Goal: Understand process/instructions: Learn how to perform a task or action

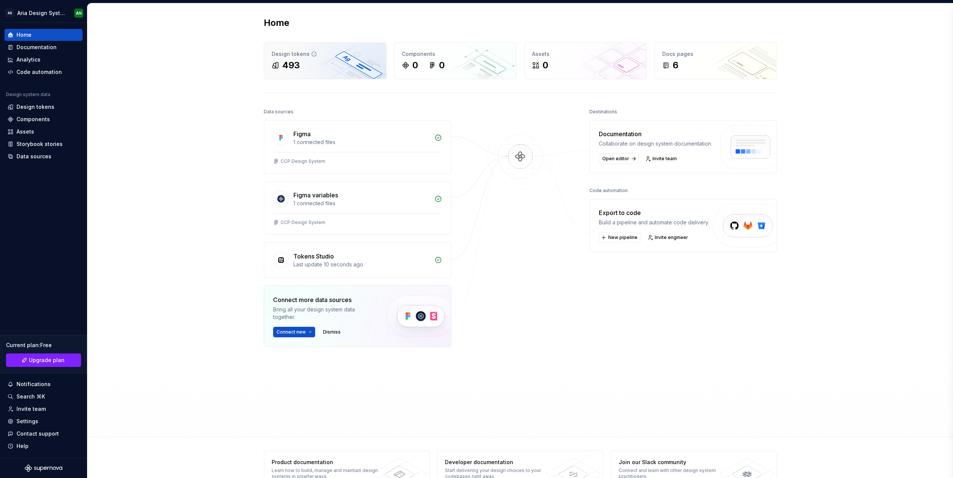
click at [315, 66] on div "493" at bounding box center [325, 65] width 107 height 12
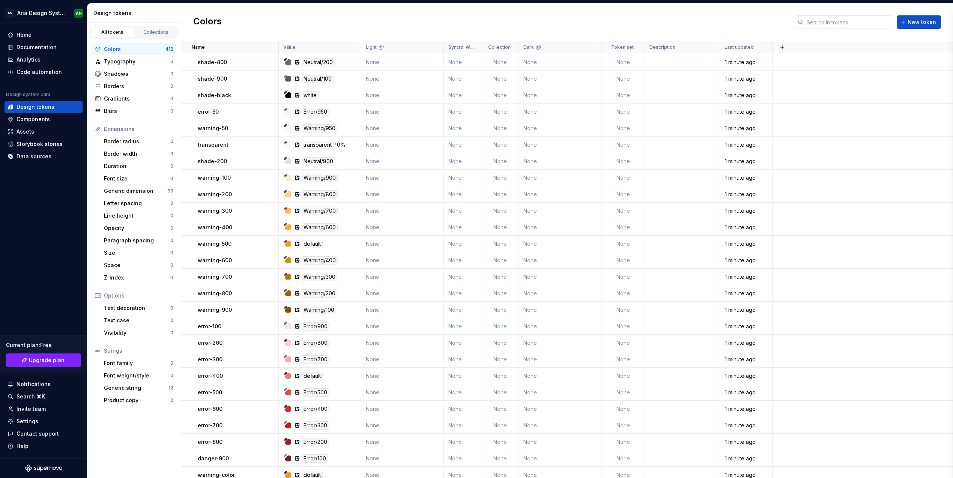
scroll to position [5524, 0]
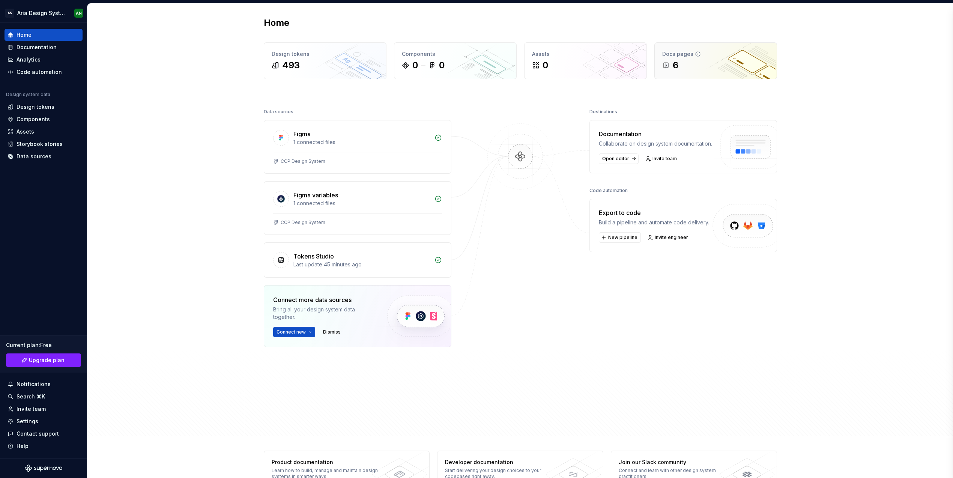
click at [702, 62] on div "6" at bounding box center [715, 65] width 107 height 12
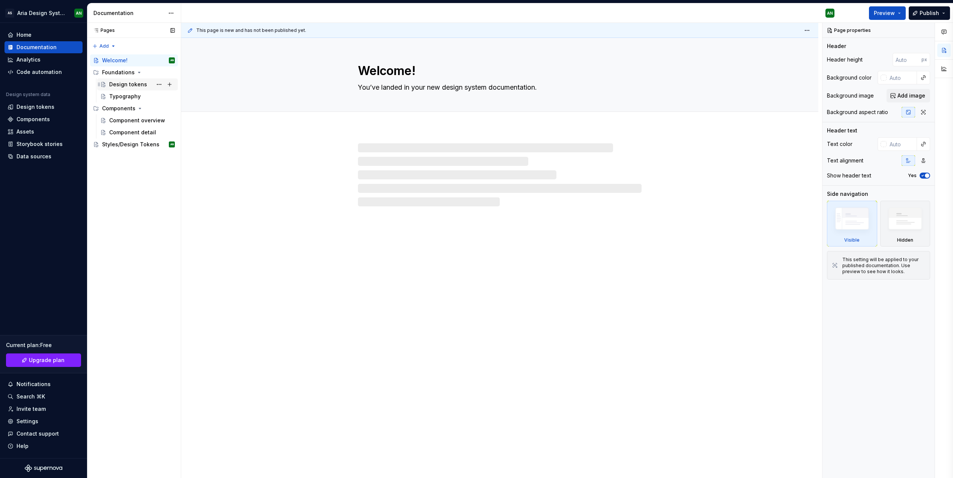
click at [132, 84] on div "Design tokens" at bounding box center [128, 85] width 38 height 8
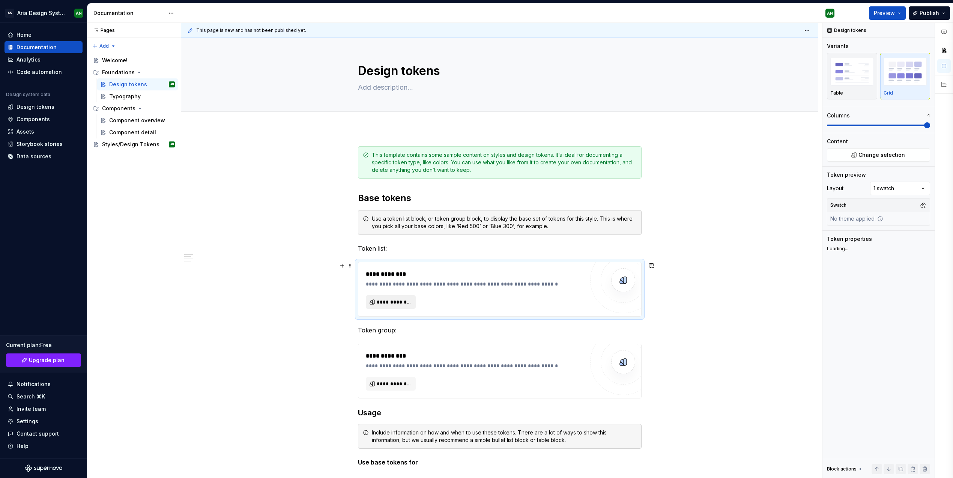
click at [392, 303] on span "**********" at bounding box center [394, 302] width 34 height 8
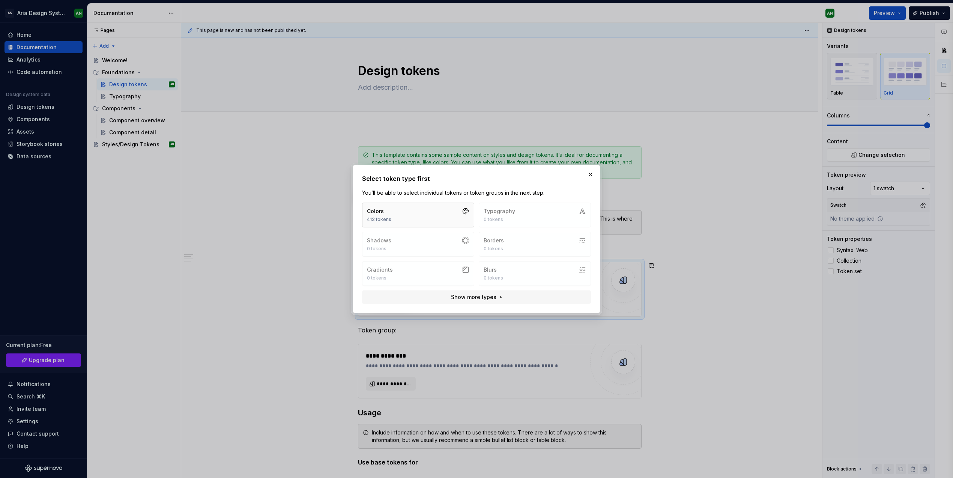
click at [409, 216] on button "Colors 412 tokens" at bounding box center [418, 215] width 112 height 25
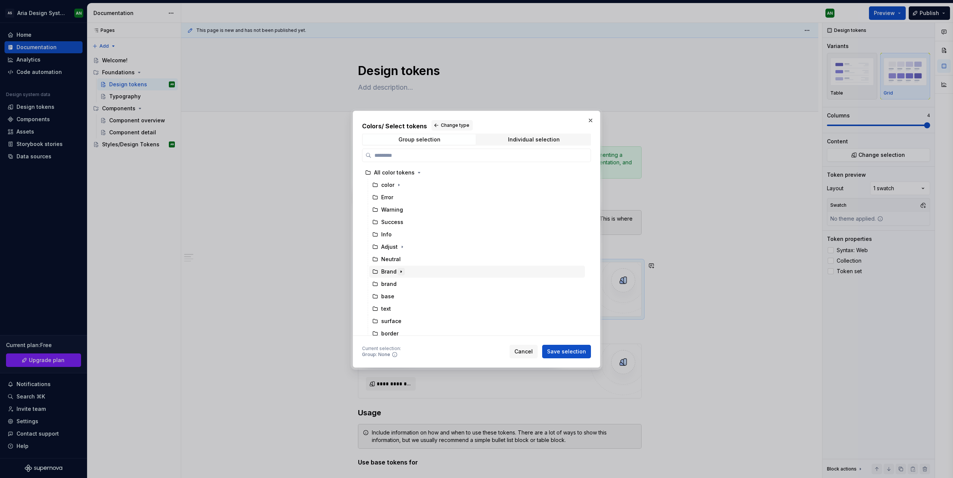
click at [401, 272] on icon "button" at bounding box center [401, 272] width 6 height 6
click at [387, 271] on div "Brand" at bounding box center [388, 272] width 15 height 8
click at [564, 352] on span "Save selection" at bounding box center [566, 352] width 39 height 8
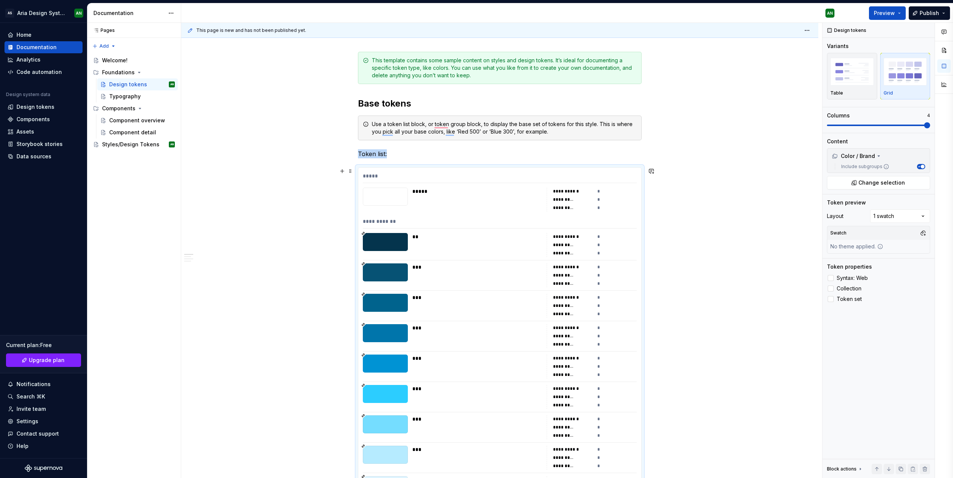
click at [426, 179] on div "*****" at bounding box center [500, 177] width 274 height 11
click at [432, 240] on div "**" at bounding box center [477, 245] width 130 height 24
click at [394, 236] on div "To enrich screen reader interactions, please activate Accessibility in Grammarl…" at bounding box center [385, 242] width 45 height 18
click at [900, 71] on img "button" at bounding box center [906, 71] width 44 height 27
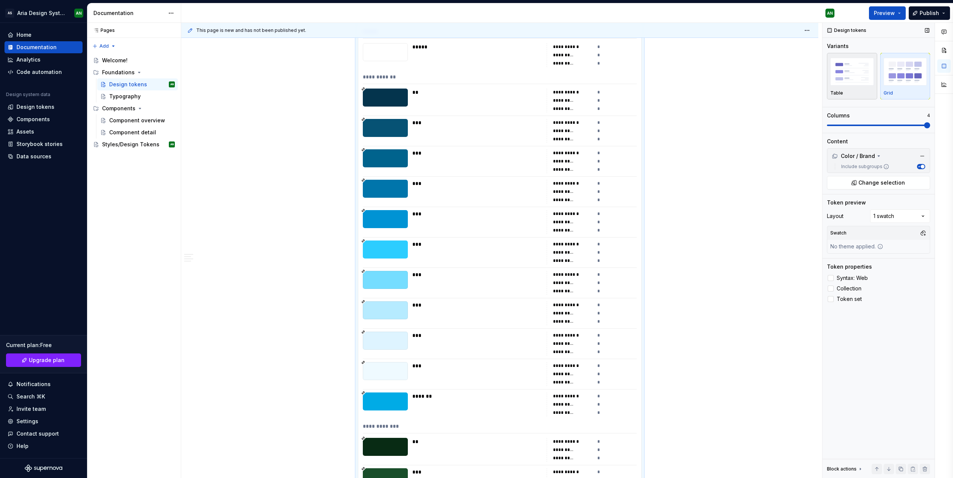
click at [851, 78] on img "button" at bounding box center [852, 71] width 44 height 27
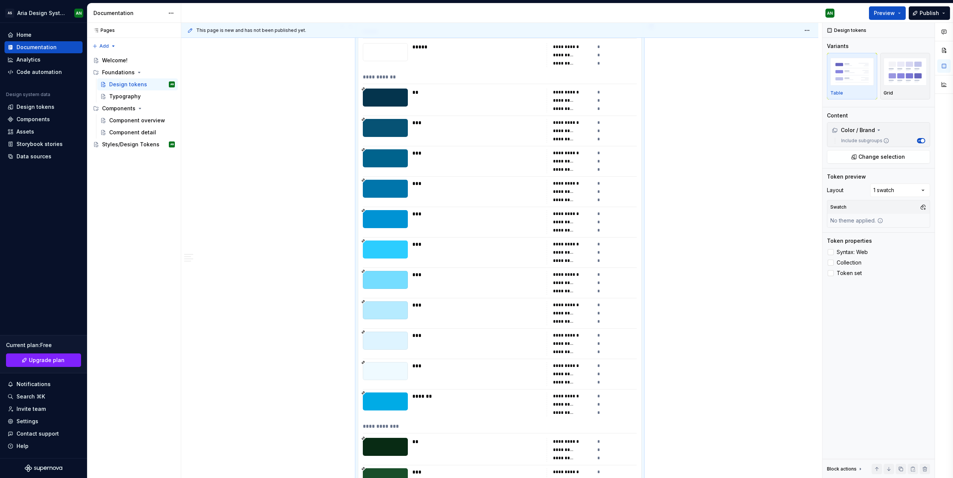
click at [391, 125] on div "To enrich screen reader interactions, please activate Accessibility in Grammarl…" at bounding box center [385, 128] width 45 height 18
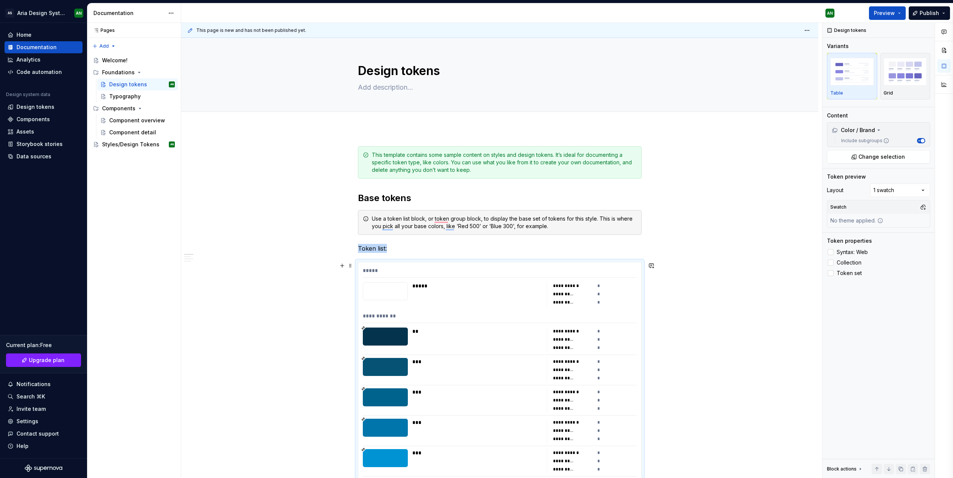
click at [416, 297] on div "*****" at bounding box center [477, 294] width 130 height 24
click at [376, 271] on div "*****" at bounding box center [500, 272] width 274 height 11
click at [890, 155] on span "Change selection" at bounding box center [881, 157] width 47 height 8
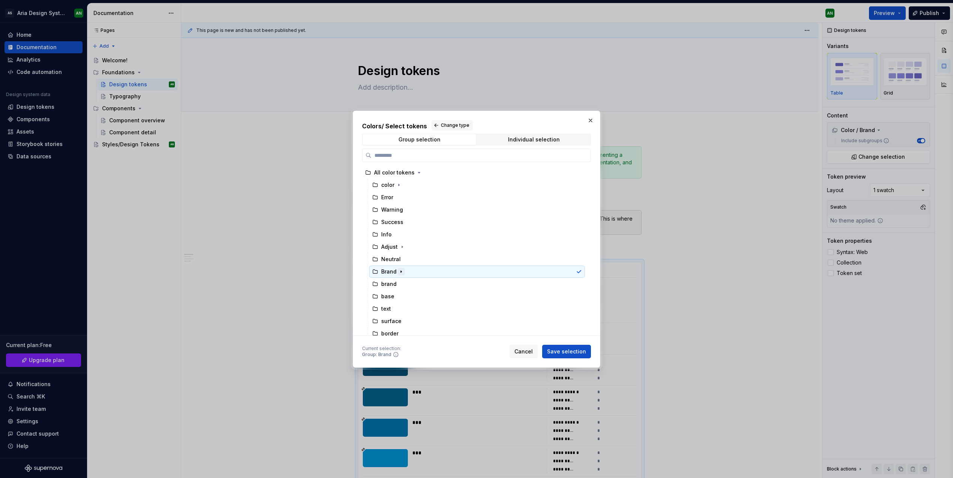
click at [402, 270] on icon "button" at bounding box center [401, 272] width 6 height 6
click at [517, 138] on div "Individual selection" at bounding box center [534, 140] width 52 height 6
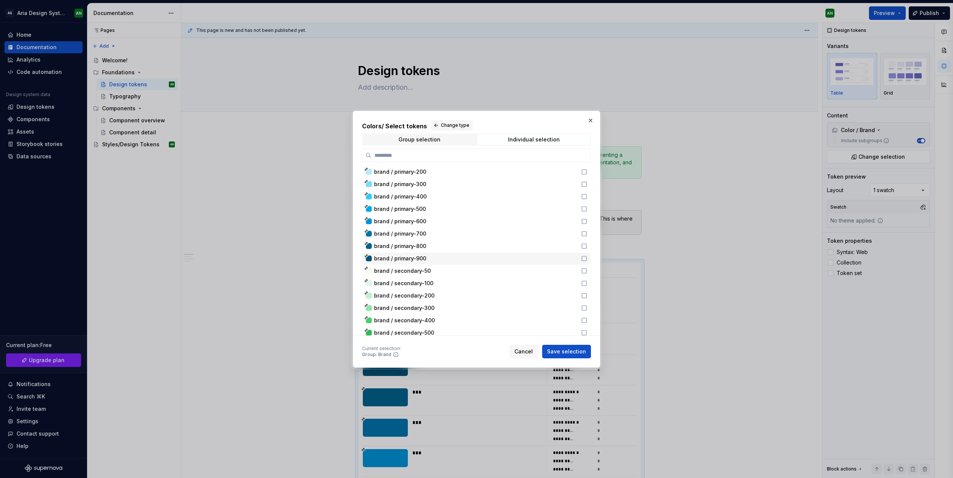
scroll to position [2876, 0]
click at [583, 253] on icon at bounding box center [584, 253] width 6 height 6
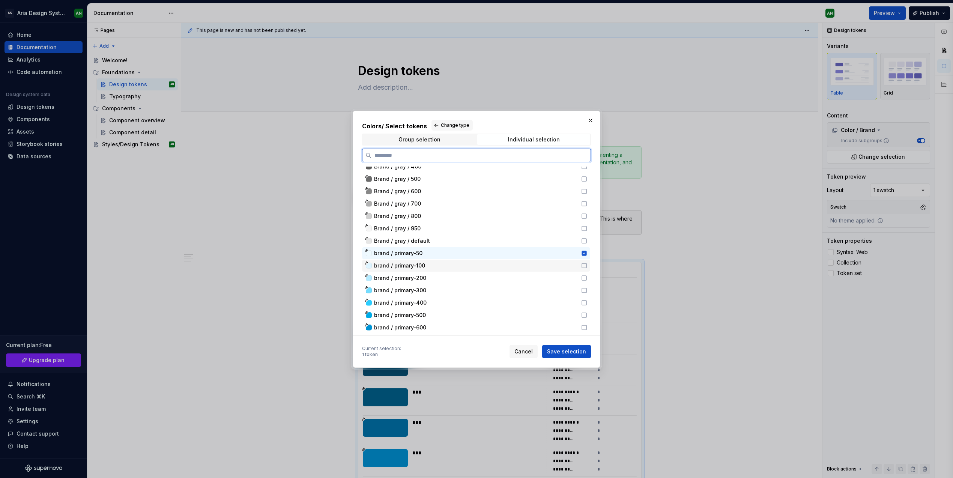
click at [582, 264] on icon at bounding box center [584, 266] width 6 height 6
click at [582, 277] on icon at bounding box center [584, 278] width 6 height 6
click at [583, 290] on icon at bounding box center [584, 290] width 6 height 6
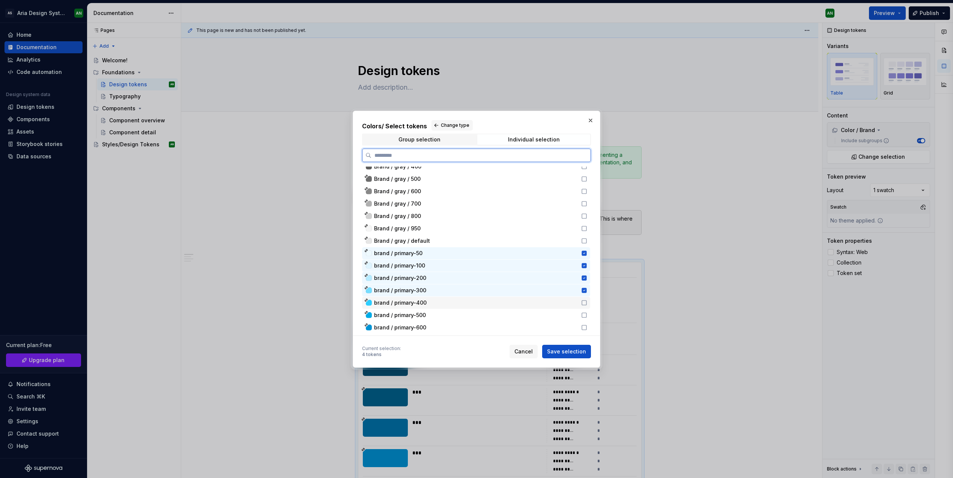
click at [583, 304] on icon at bounding box center [584, 303] width 6 height 6
click at [582, 314] on icon at bounding box center [584, 315] width 6 height 6
drag, startPoint x: 585, startPoint y: 326, endPoint x: 581, endPoint y: 323, distance: 5.3
click at [585, 326] on icon at bounding box center [584, 328] width 6 height 6
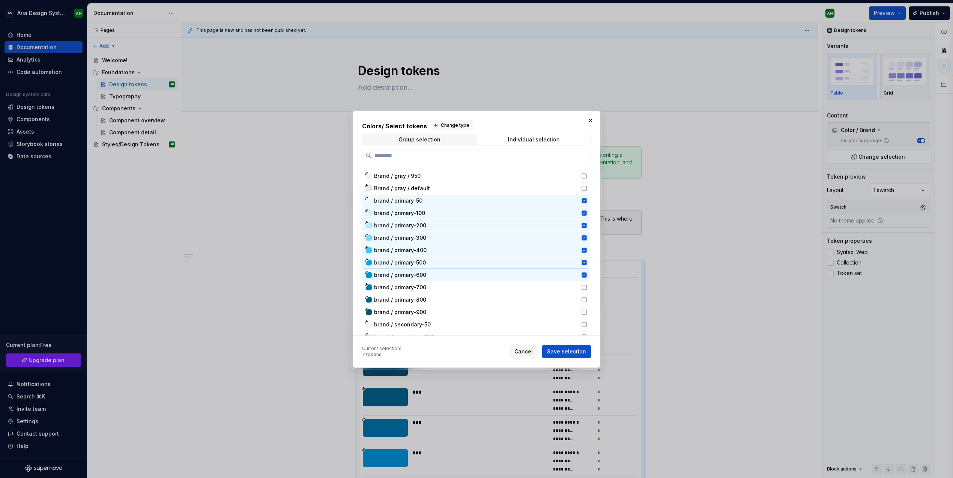
scroll to position [2928, 0]
click at [582, 287] on icon at bounding box center [584, 287] width 6 height 6
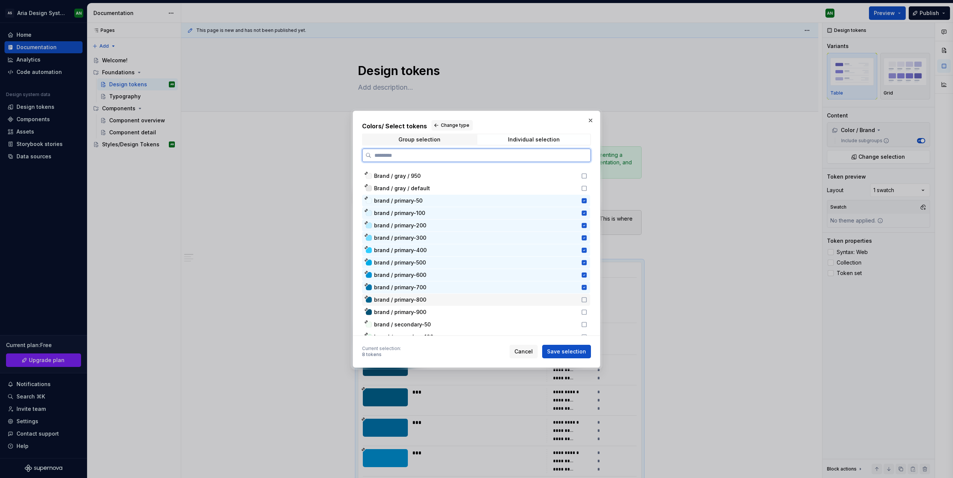
drag, startPoint x: 584, startPoint y: 299, endPoint x: 585, endPoint y: 305, distance: 5.3
click at [584, 300] on icon at bounding box center [584, 300] width 6 height 6
click at [583, 312] on icon at bounding box center [584, 312] width 6 height 6
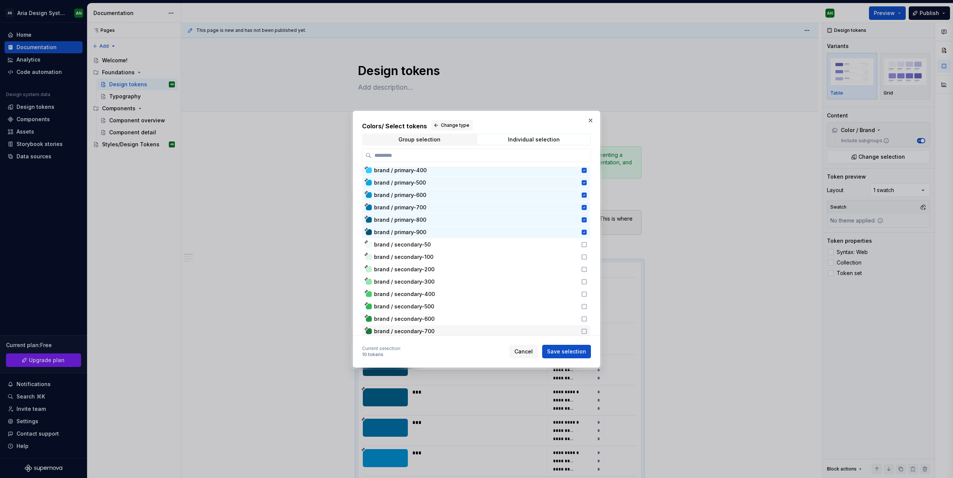
scroll to position [3005, 0]
click at [584, 247] on icon at bounding box center [584, 248] width 6 height 6
click at [584, 260] on icon at bounding box center [584, 261] width 6 height 6
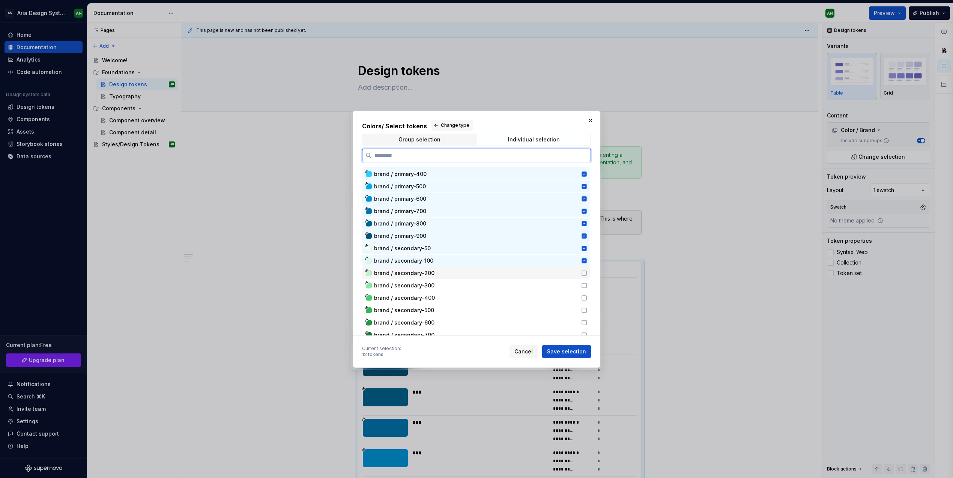
click at [583, 272] on icon at bounding box center [584, 273] width 6 height 6
click at [584, 284] on icon at bounding box center [584, 286] width 6 height 6
click at [584, 298] on icon at bounding box center [584, 298] width 6 height 6
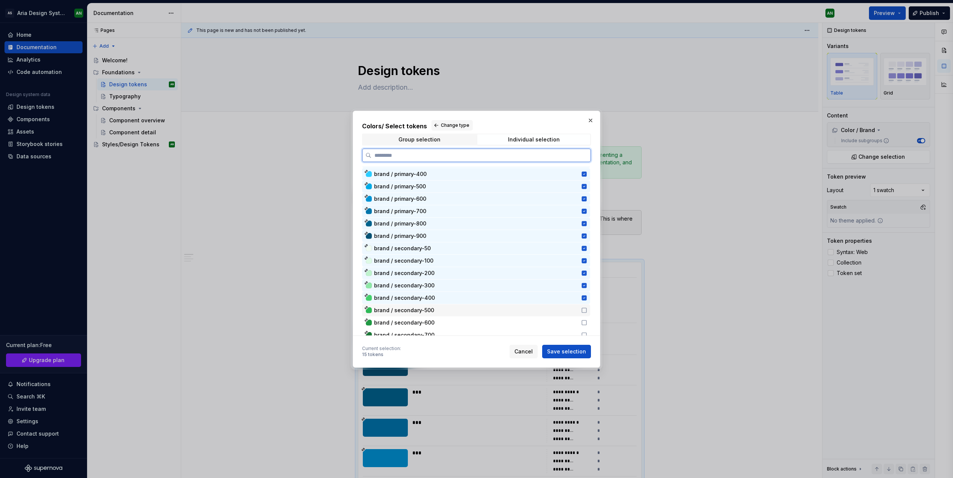
click at [583, 309] on icon at bounding box center [584, 310] width 6 height 6
click at [583, 322] on icon at bounding box center [584, 323] width 6 height 6
click at [584, 333] on icon at bounding box center [584, 335] width 5 height 5
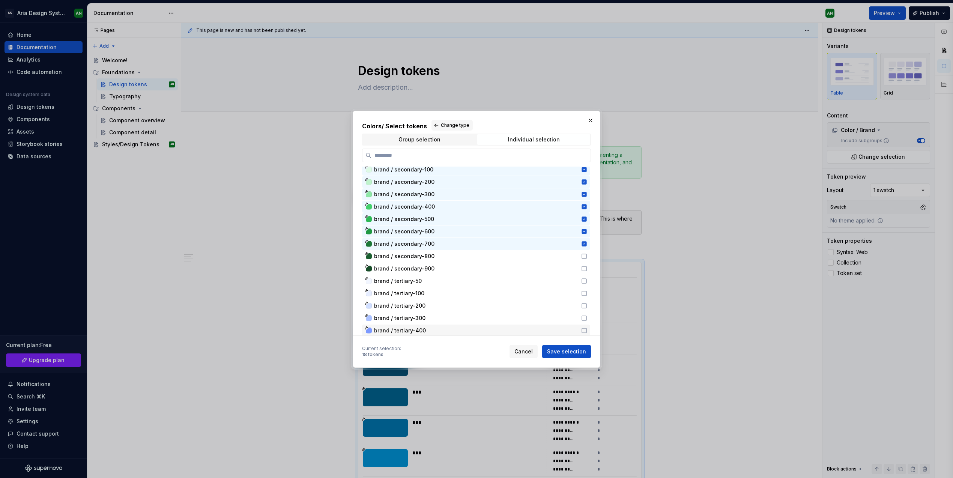
scroll to position [3125, 0]
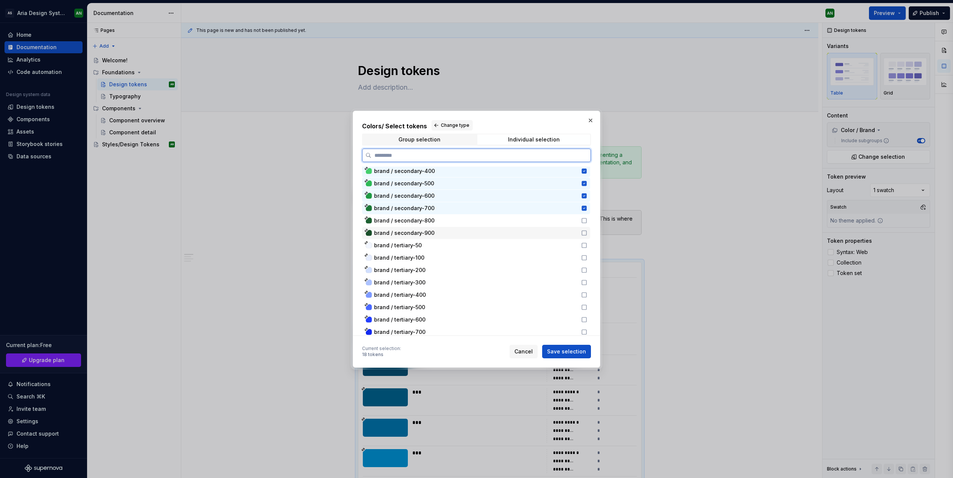
click at [583, 232] on icon at bounding box center [584, 233] width 6 height 6
type textarea "*"
click at [523, 351] on span "Cancel" at bounding box center [523, 352] width 18 height 8
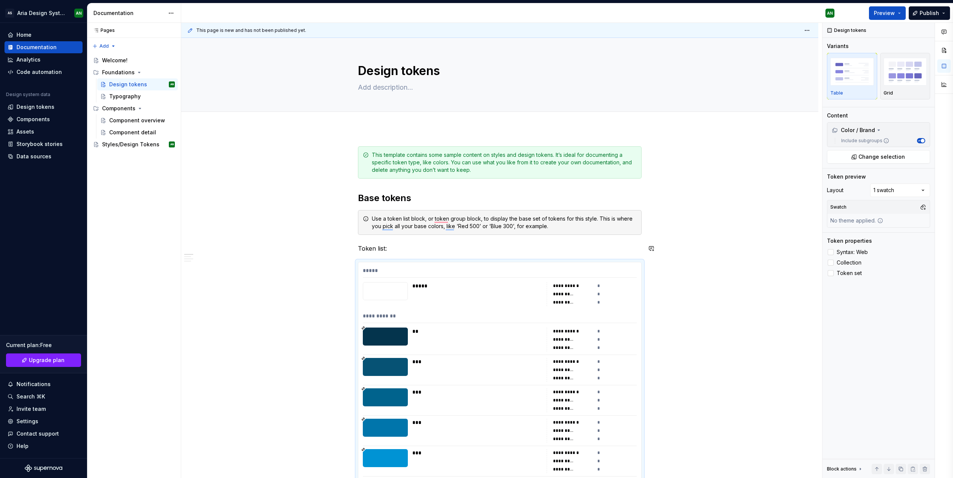
type textarea "*"
